Goal: Transaction & Acquisition: Purchase product/service

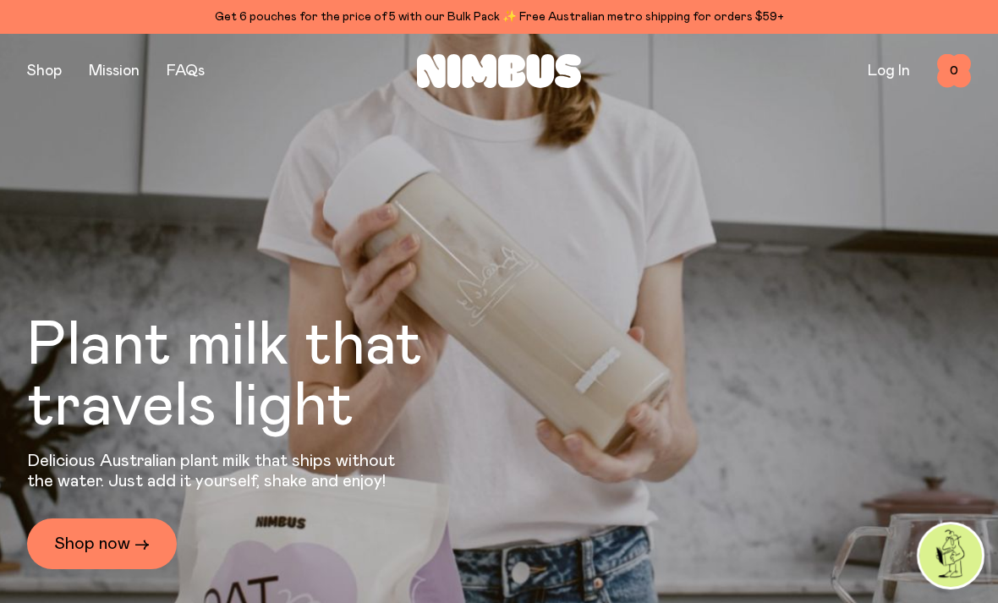
click at [132, 554] on div "Plant milk that travels light Delicious Australian plant milk that ships withou…" at bounding box center [270, 442] width 487 height 254
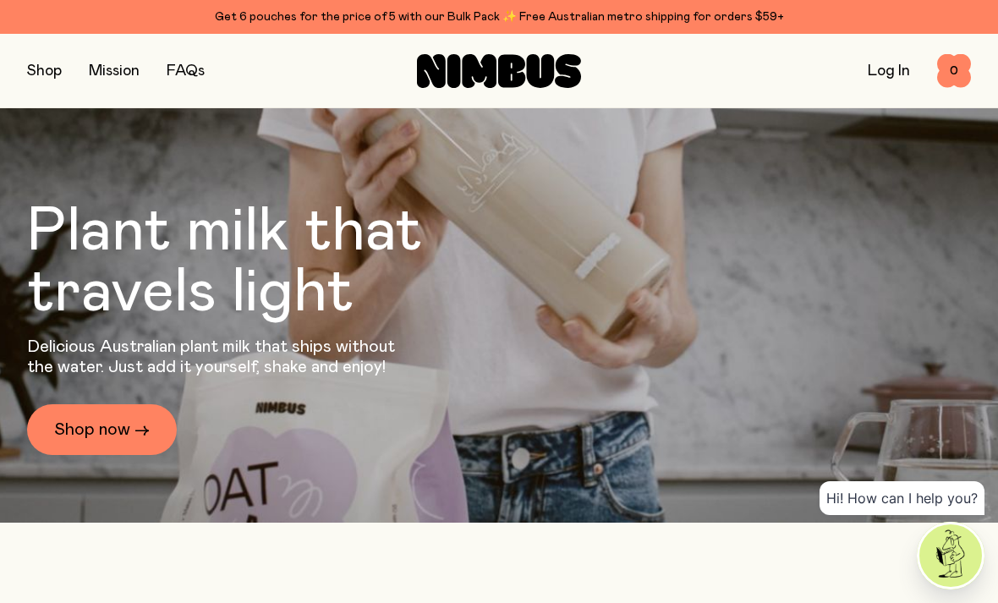
scroll to position [105, 0]
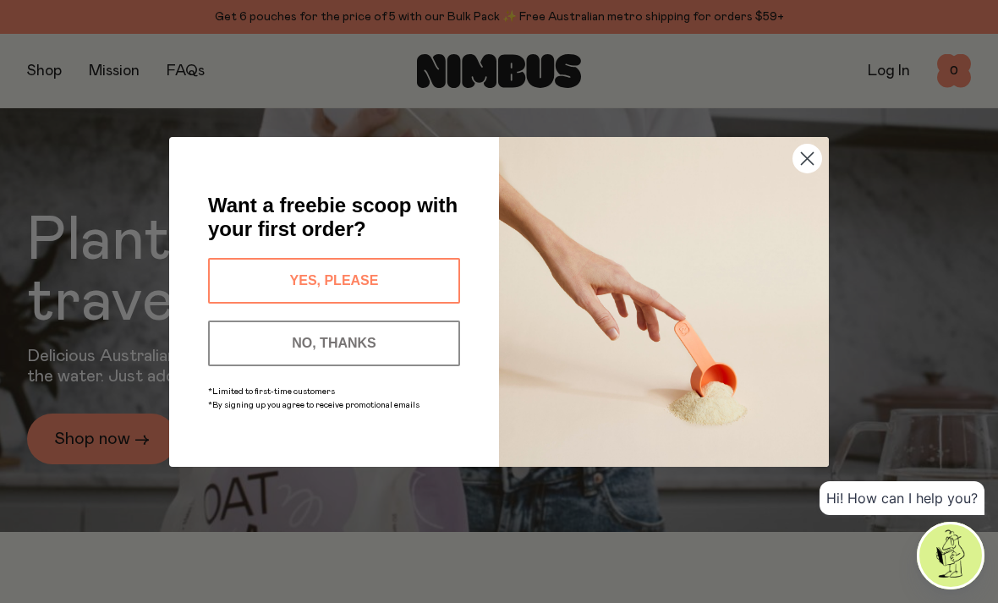
click at [818, 172] on circle "Close dialog" at bounding box center [807, 158] width 28 height 28
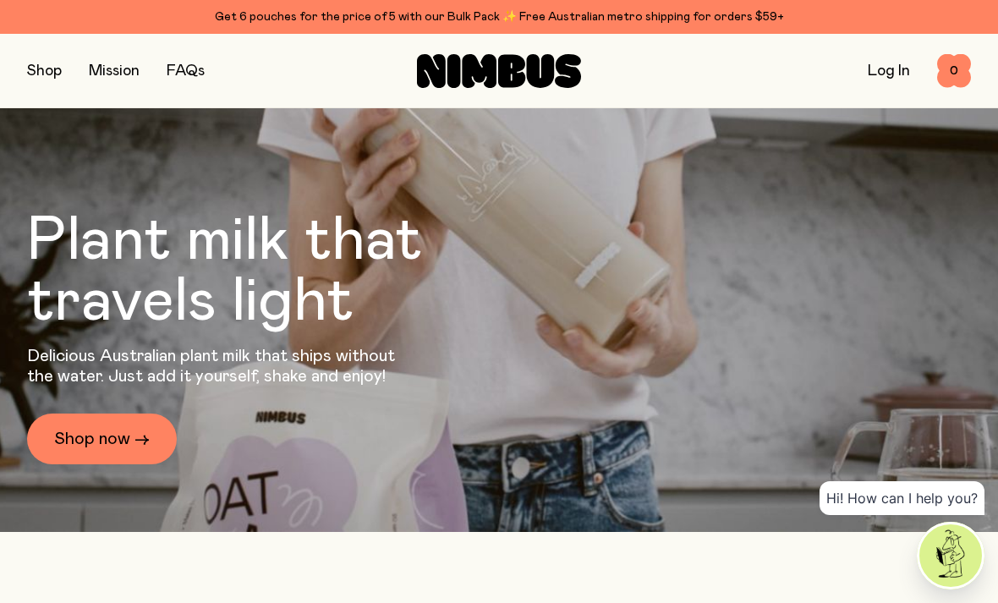
click at [768, 24] on div "Get 6 pouches for the price of 5 with our Bulk Pack ✨ Free Australian metro shi…" at bounding box center [498, 17] width 943 height 20
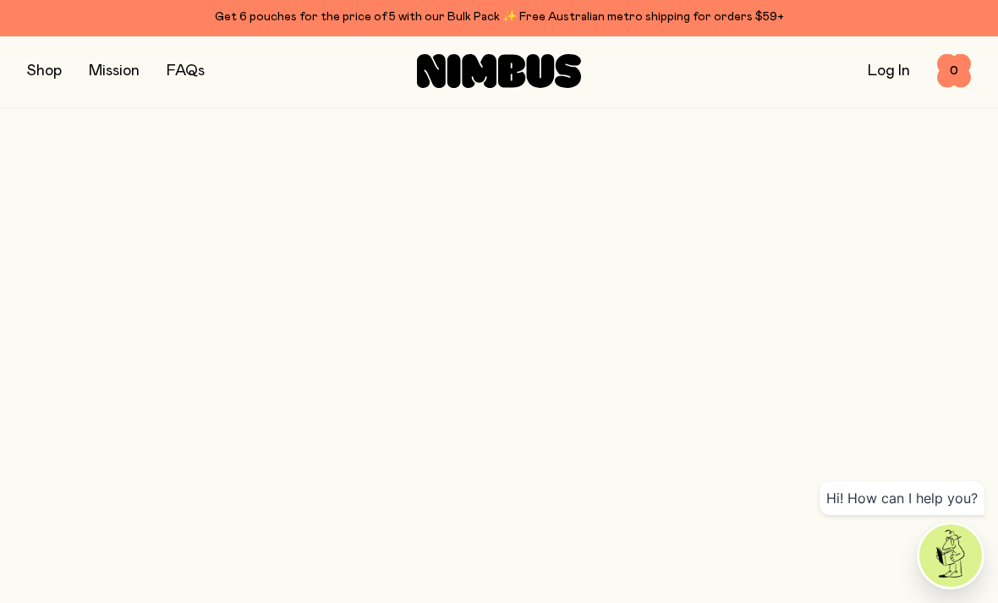
click at [726, 12] on div "Get 6 pouches for the price of 5 with our Bulk Pack ✨ Free Australian metro shi…" at bounding box center [498, 17] width 943 height 20
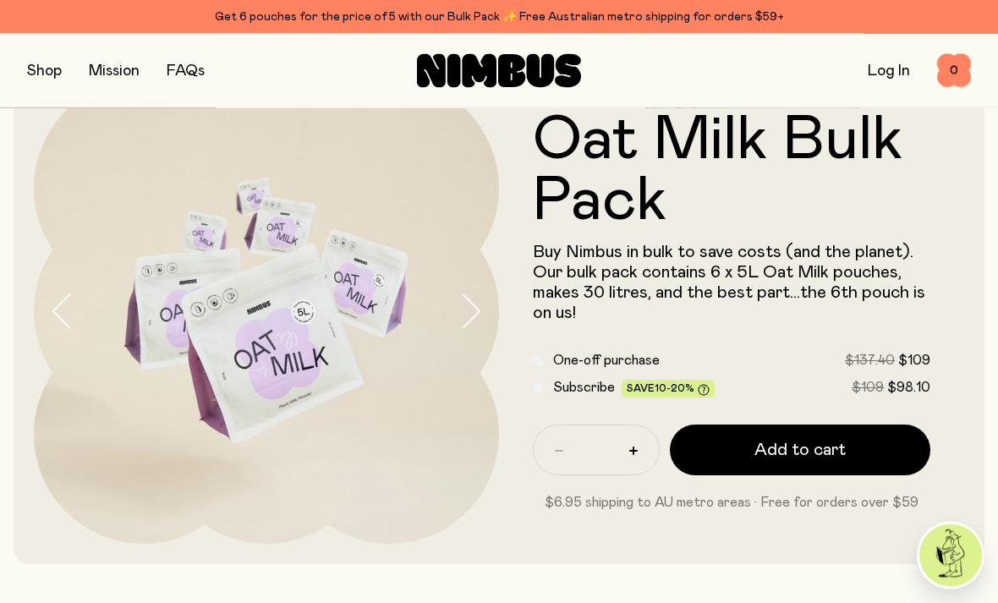
scroll to position [63, 0]
click at [820, 446] on span "Add to cart" at bounding box center [799, 450] width 91 height 24
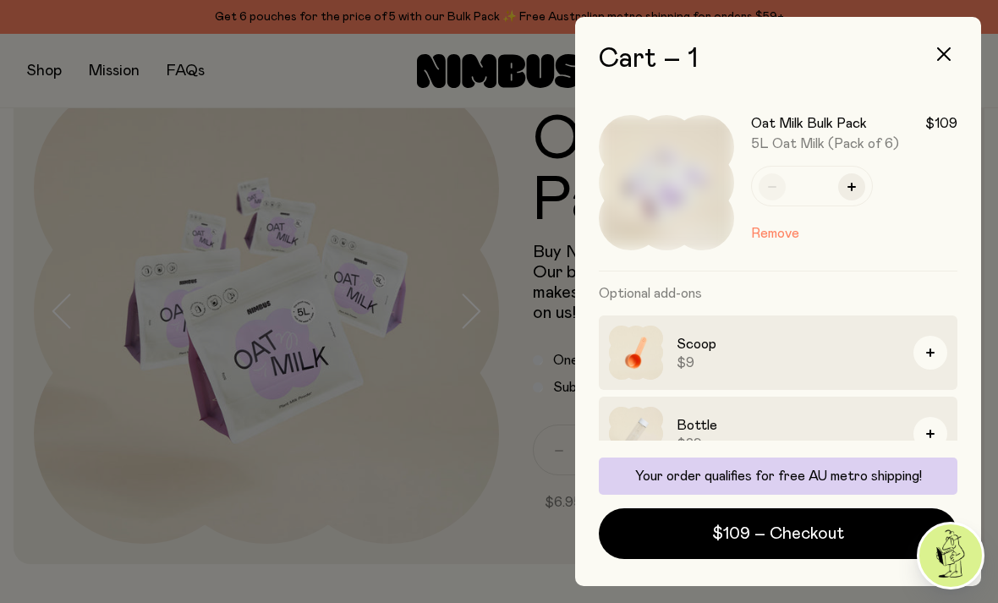
scroll to position [0, 0]
click at [793, 545] on span "$109 – Checkout" at bounding box center [778, 534] width 132 height 24
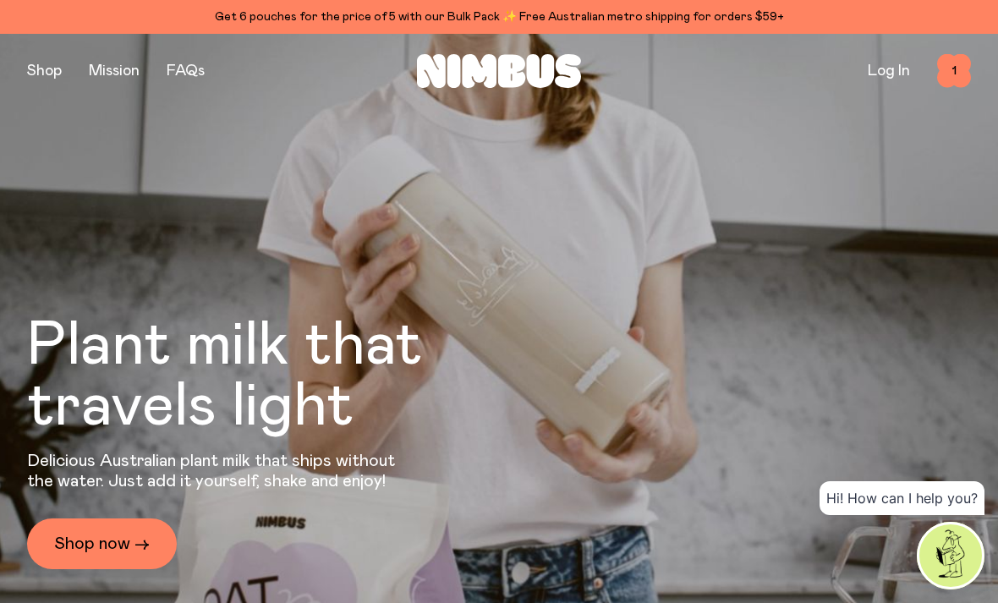
click at [945, 66] on span "1" at bounding box center [954, 71] width 34 height 34
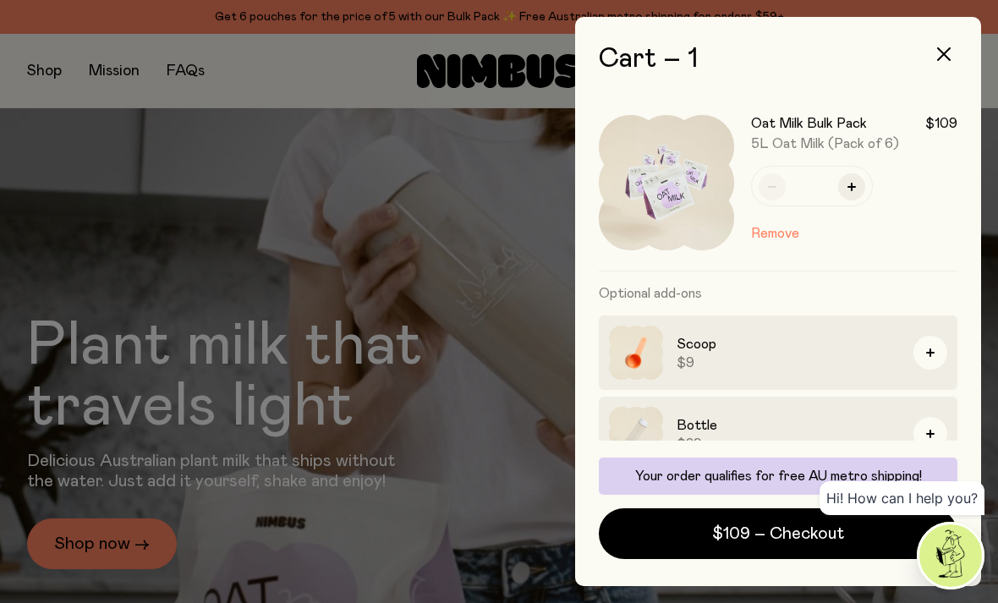
click at [742, 530] on span "$109 – Checkout" at bounding box center [778, 534] width 132 height 24
